Goal: Find specific page/section: Find specific page/section

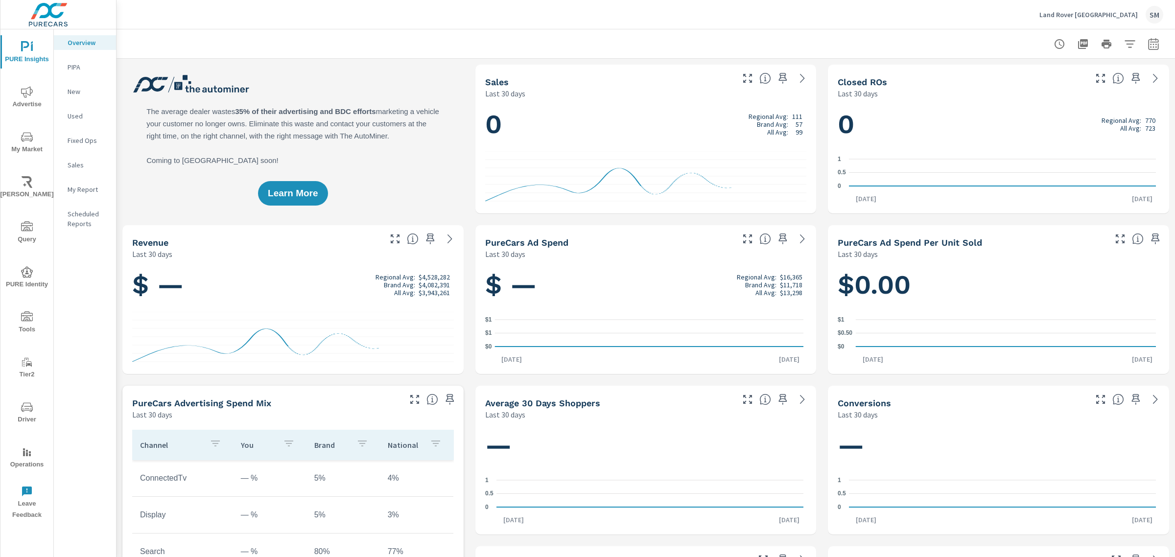
scroll to position [0, 0]
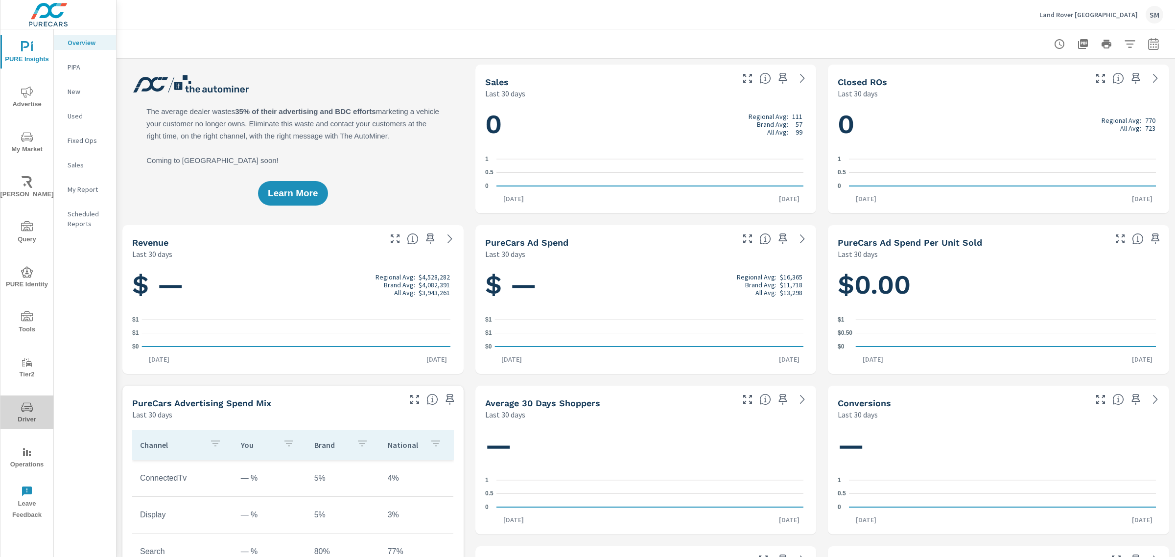
click at [22, 404] on icon "nav menu" at bounding box center [27, 407] width 12 height 12
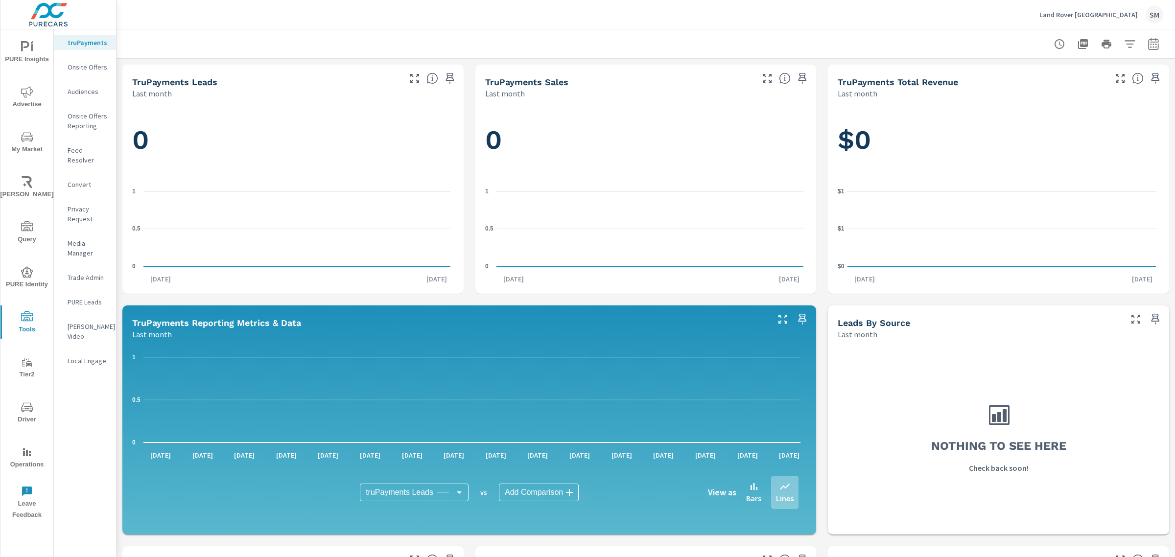
click at [84, 146] on p "Feed Resolver" at bounding box center [88, 155] width 41 height 20
